Goal: Check status: Check status

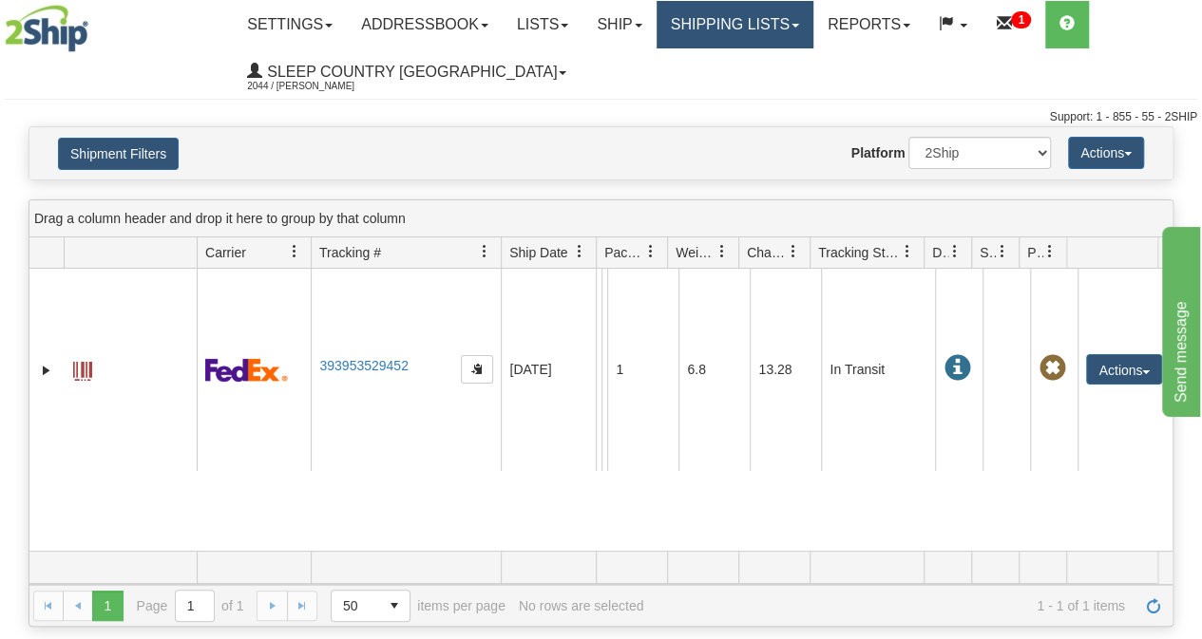
click at [747, 33] on link "Shipping lists" at bounding box center [735, 25] width 157 height 48
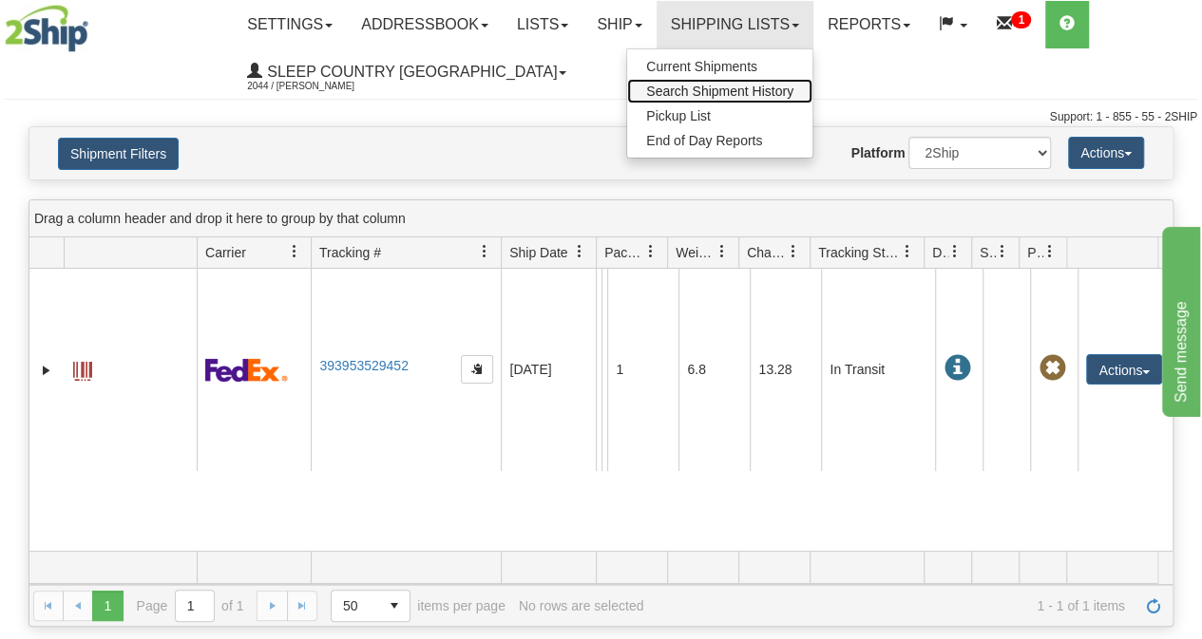
click at [730, 98] on link "Search Shipment History" at bounding box center [719, 91] width 185 height 25
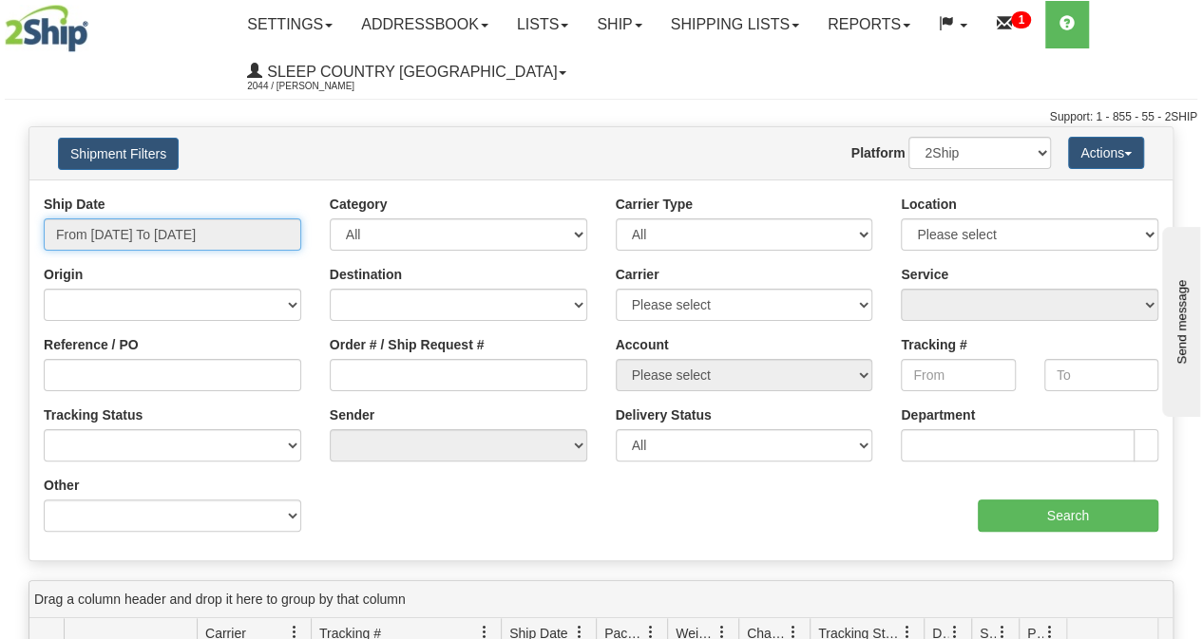
click at [194, 227] on input "From 10/10/2025 To 10/11/2025" at bounding box center [172, 235] width 257 height 32
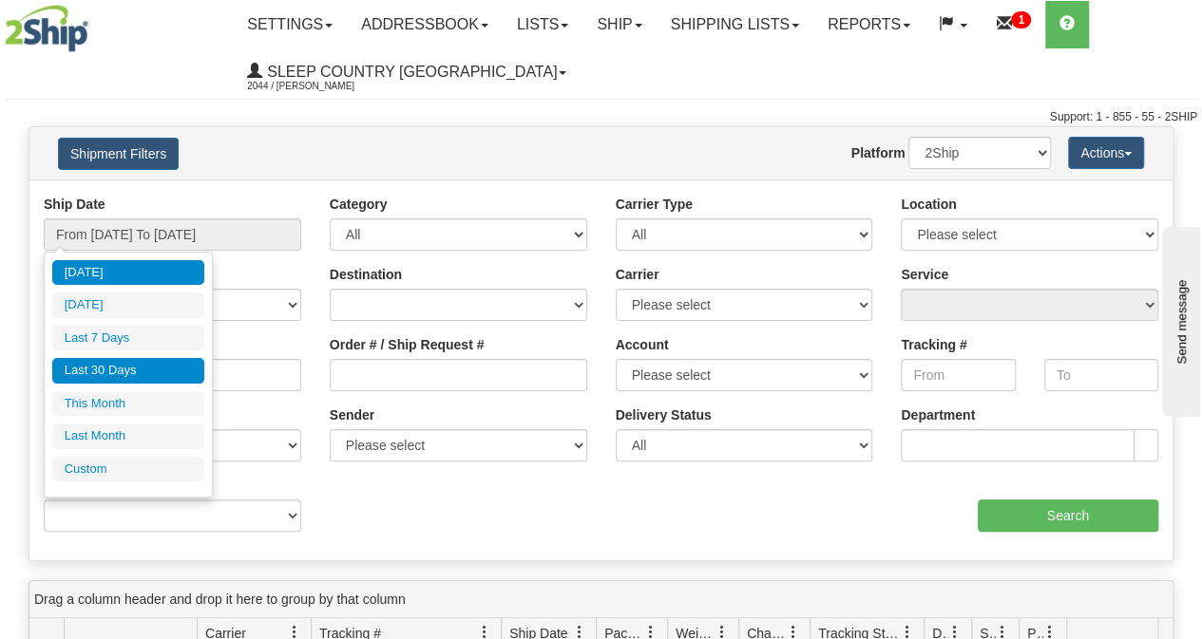
click at [138, 362] on li "Last 30 Days" at bounding box center [128, 371] width 152 height 26
type input "From [DATE] To [DATE]"
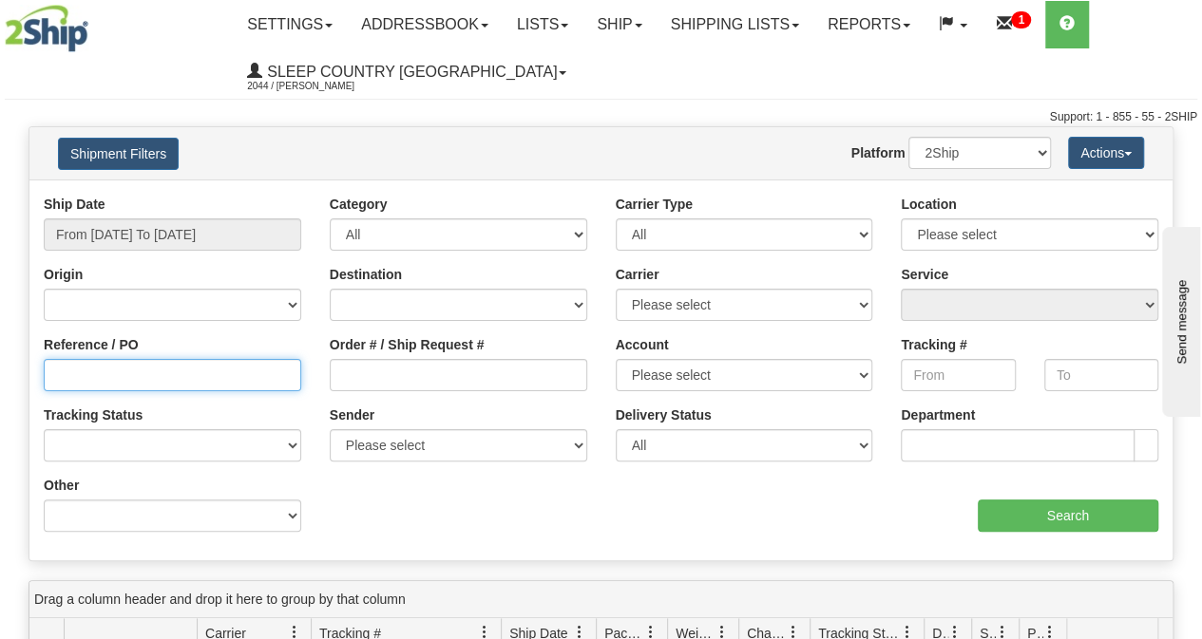
click at [112, 377] on input "Reference / PO" at bounding box center [172, 375] width 257 height 32
paste input "9000I166830"
type input "9000I166830"
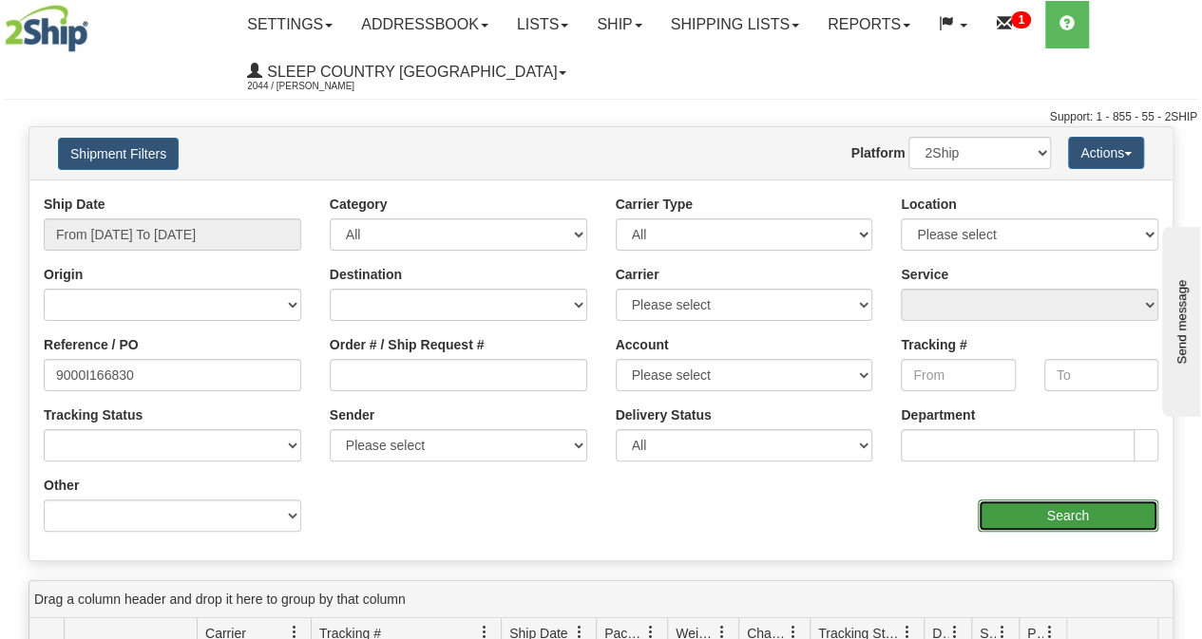
click at [1006, 526] on input "Search" at bounding box center [1068, 516] width 181 height 32
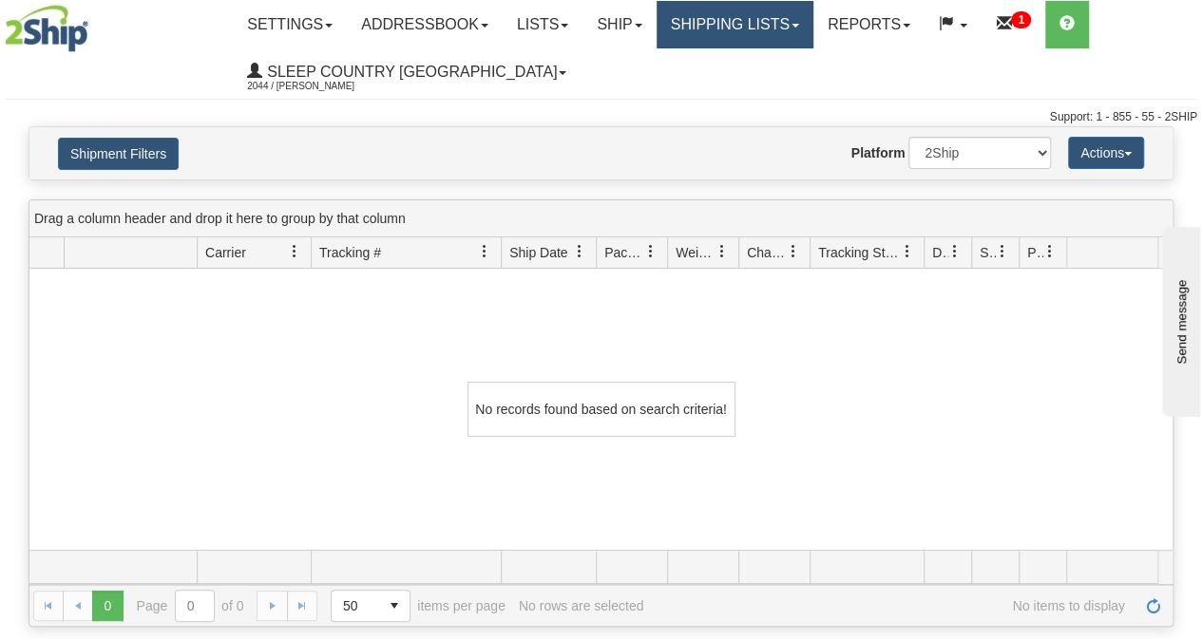
click at [763, 26] on link "Shipping lists" at bounding box center [735, 25] width 157 height 48
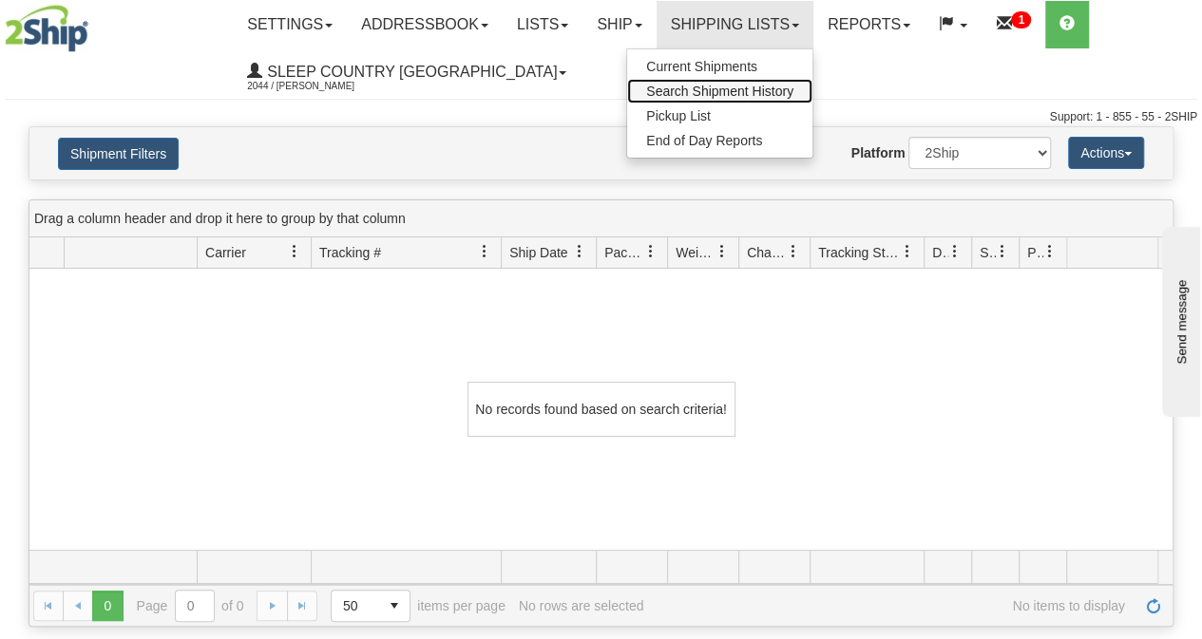
click at [752, 88] on span "Search Shipment History" at bounding box center [719, 91] width 147 height 15
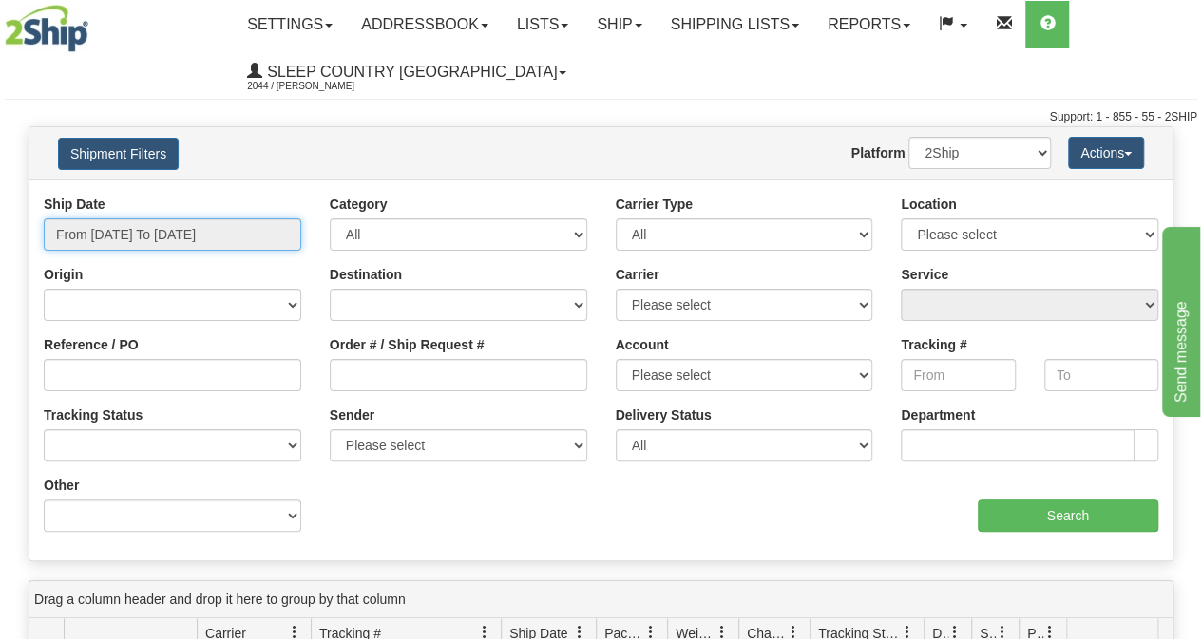
click at [175, 234] on input "From [DATE] To [DATE]" at bounding box center [172, 235] width 257 height 32
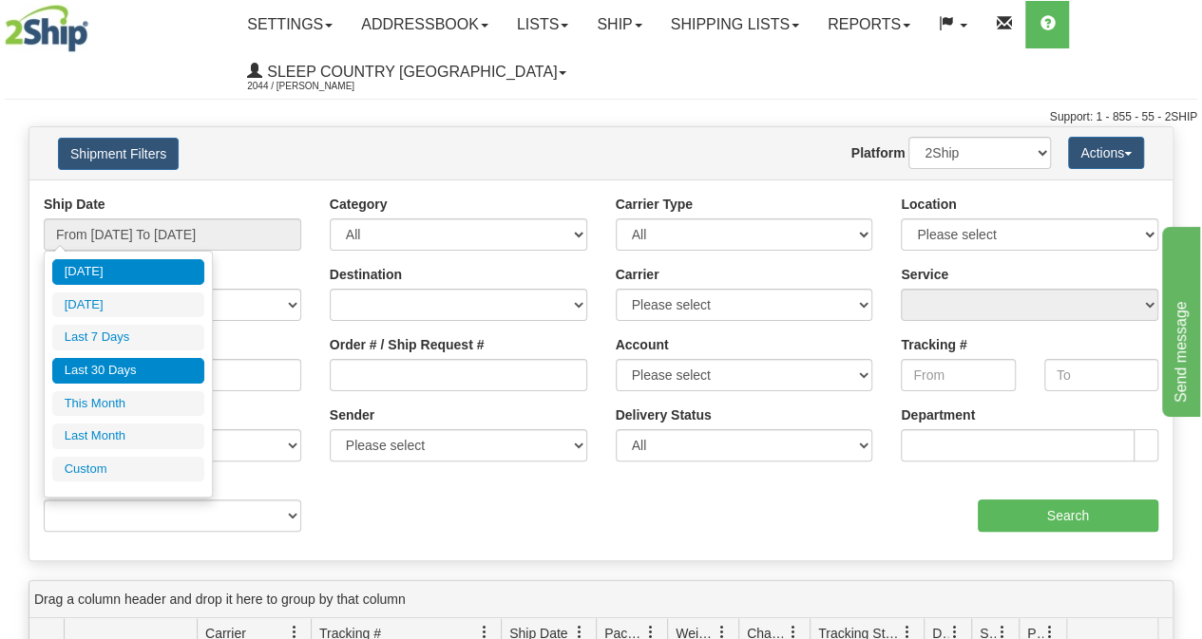
drag, startPoint x: 125, startPoint y: 366, endPoint x: 156, endPoint y: 365, distance: 30.4
click at [125, 366] on li "Last 30 Days" at bounding box center [128, 371] width 152 height 26
type input "From [DATE] To [DATE]"
